Goal: Task Accomplishment & Management: Manage account settings

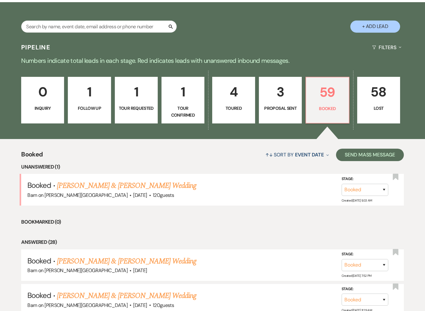
scroll to position [107, 0]
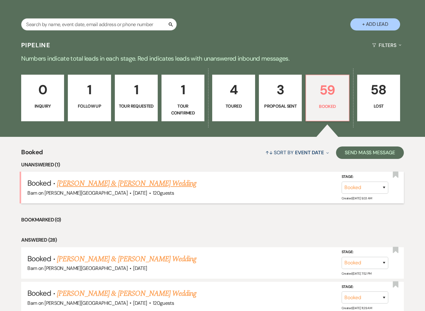
click at [151, 184] on link "[PERSON_NAME] & [PERSON_NAME] Wedding" at bounding box center [126, 183] width 139 height 11
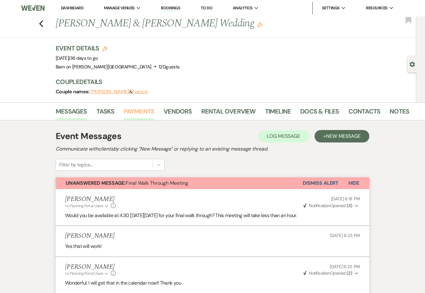
click at [147, 114] on link "Payments" at bounding box center [139, 113] width 31 height 14
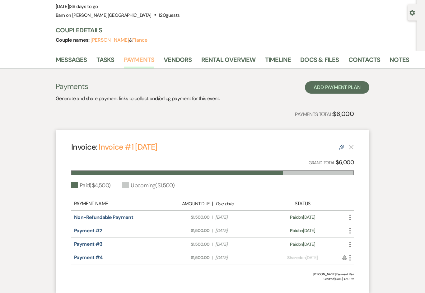
scroll to position [87, 0]
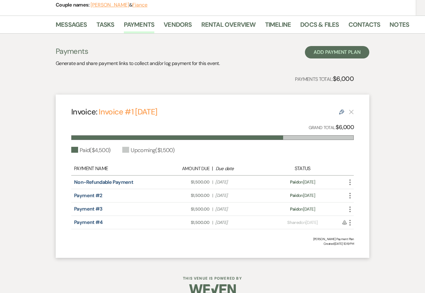
click at [269, 218] on div "Payment #4 Amount Due: $1,500.00 | Due Date [DATE] Payment status: Shared on [D…" at bounding box center [212, 222] width 282 height 13
click at [324, 223] on div "Payment status: Shared on [DATE]" at bounding box center [302, 222] width 69 height 7
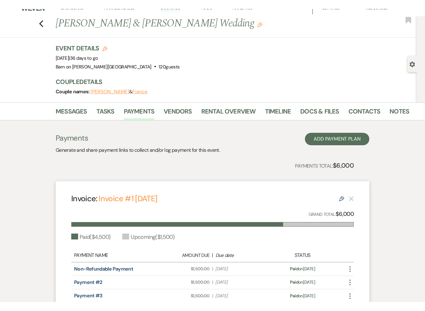
scroll to position [0, 0]
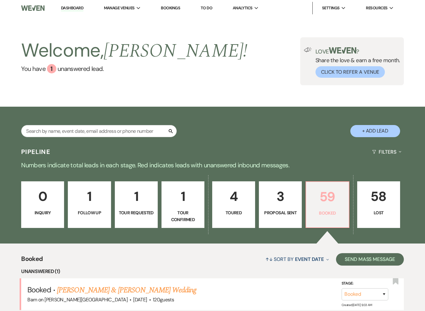
click at [330, 206] on p "59" at bounding box center [327, 196] width 35 height 21
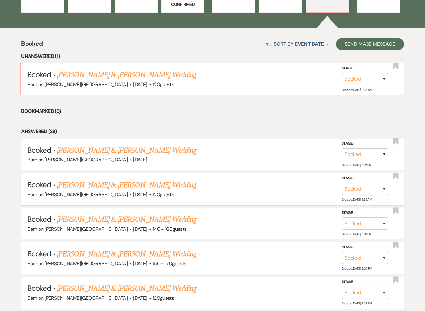
scroll to position [215, 0]
click at [164, 183] on h5 "Booked · [PERSON_NAME] & [PERSON_NAME] Wedding" at bounding box center [212, 184] width 370 height 11
click at [123, 185] on link "[PERSON_NAME] & [PERSON_NAME] Wedding" at bounding box center [126, 184] width 139 height 11
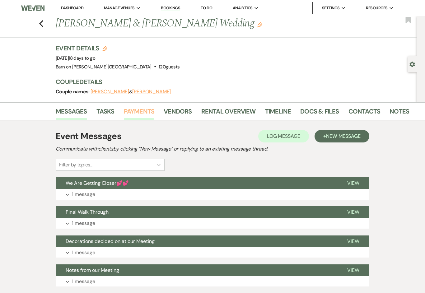
click at [141, 111] on link "Payments" at bounding box center [139, 113] width 31 height 14
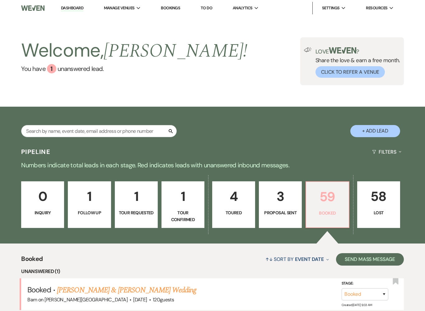
click at [325, 200] on p "59" at bounding box center [327, 196] width 35 height 21
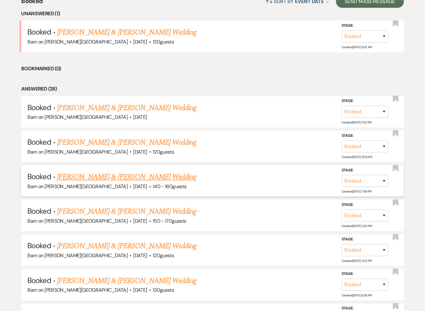
scroll to position [258, 0]
click at [146, 176] on link "[PERSON_NAME] & [PERSON_NAME] Wedding" at bounding box center [126, 176] width 139 height 11
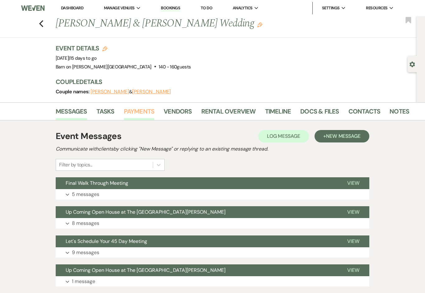
click at [140, 110] on link "Payments" at bounding box center [139, 113] width 31 height 14
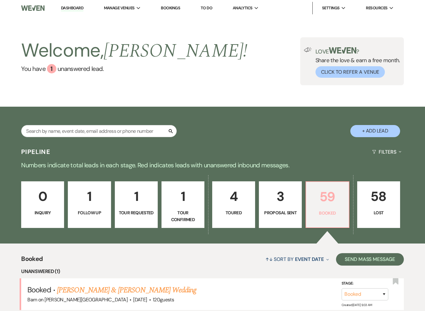
click at [324, 208] on link "59 Booked" at bounding box center [327, 204] width 44 height 47
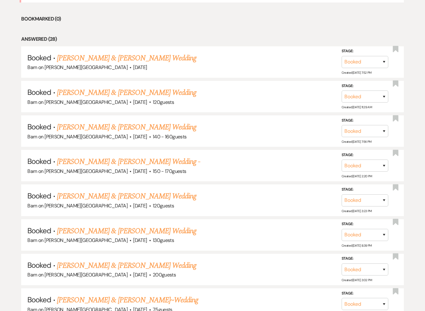
scroll to position [307, 0]
click at [123, 194] on link "[PERSON_NAME] & [PERSON_NAME] Wedding" at bounding box center [126, 196] width 139 height 11
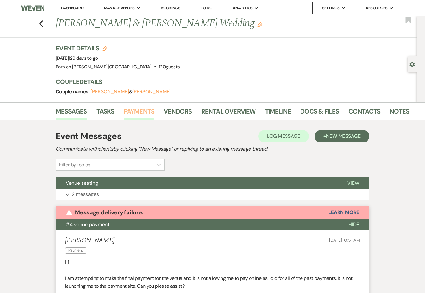
click at [138, 114] on link "Payments" at bounding box center [139, 113] width 31 height 14
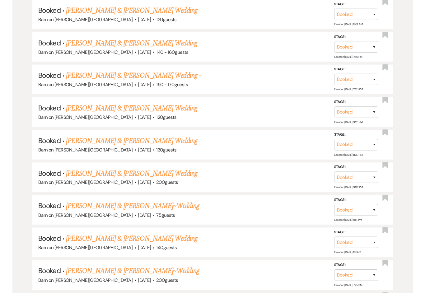
scroll to position [388, 0]
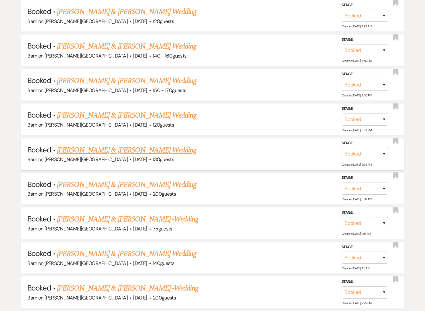
click at [135, 145] on link "[PERSON_NAME] & [PERSON_NAME] Wedding" at bounding box center [126, 150] width 139 height 11
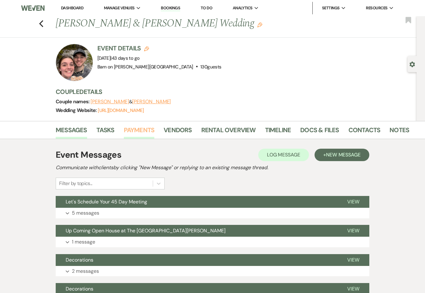
click at [138, 130] on link "Payments" at bounding box center [139, 132] width 31 height 14
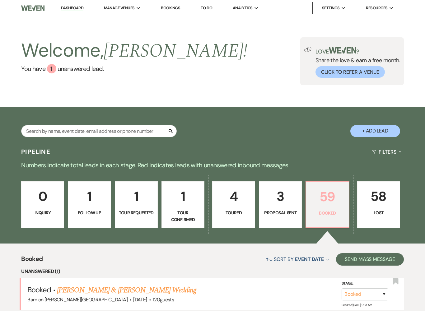
click at [325, 203] on p "59" at bounding box center [327, 196] width 35 height 21
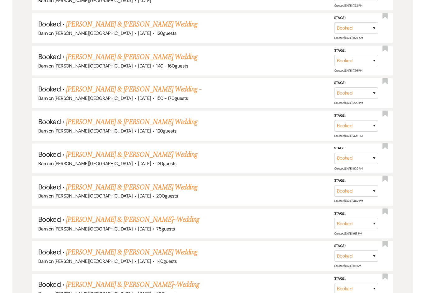
scroll to position [374, 0]
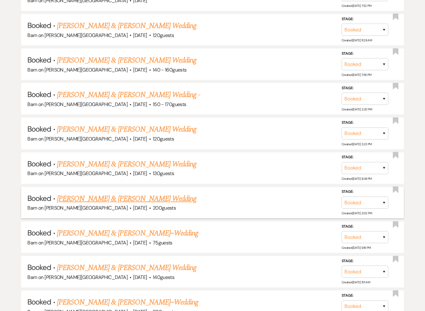
click at [182, 193] on link "[PERSON_NAME] & [PERSON_NAME] Wedding" at bounding box center [126, 198] width 139 height 11
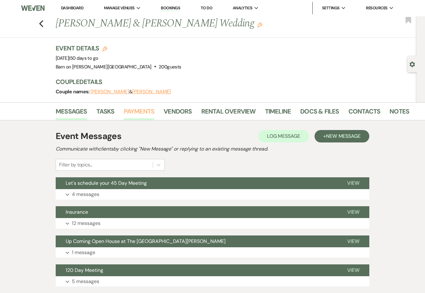
click at [140, 113] on link "Payments" at bounding box center [139, 113] width 31 height 14
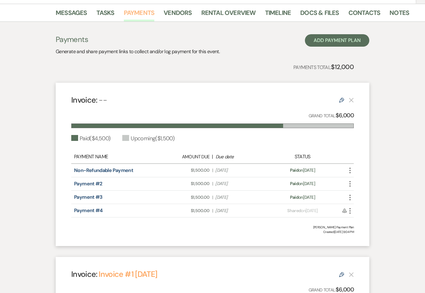
scroll to position [99, 0]
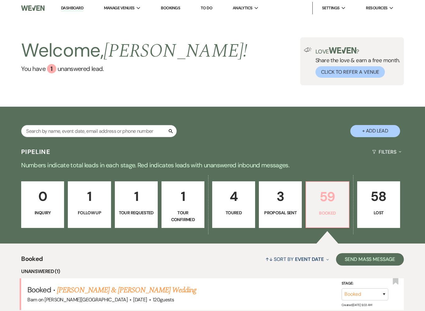
click at [327, 202] on p "59" at bounding box center [327, 196] width 35 height 21
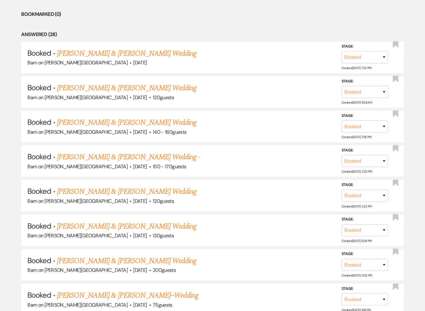
scroll to position [312, 0]
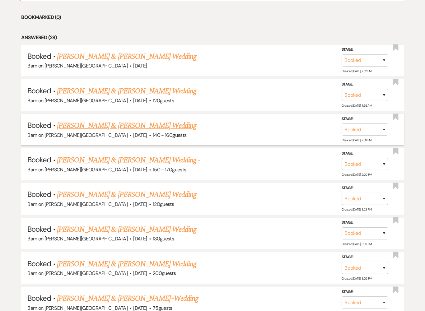
click at [144, 122] on link "[PERSON_NAME] & [PERSON_NAME] Wedding" at bounding box center [126, 125] width 139 height 11
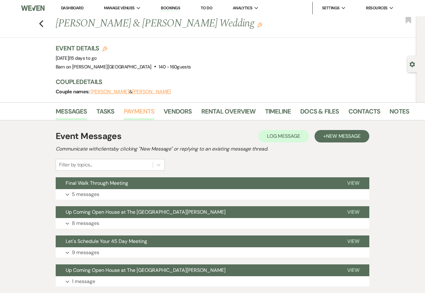
click at [139, 108] on link "Payments" at bounding box center [139, 113] width 31 height 14
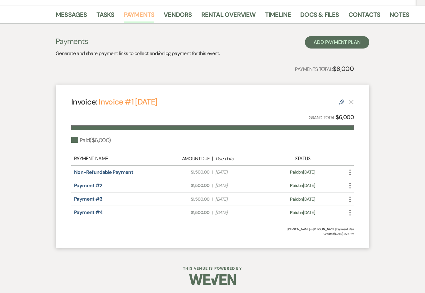
scroll to position [97, 0]
